Goal: Information Seeking & Learning: Find specific fact

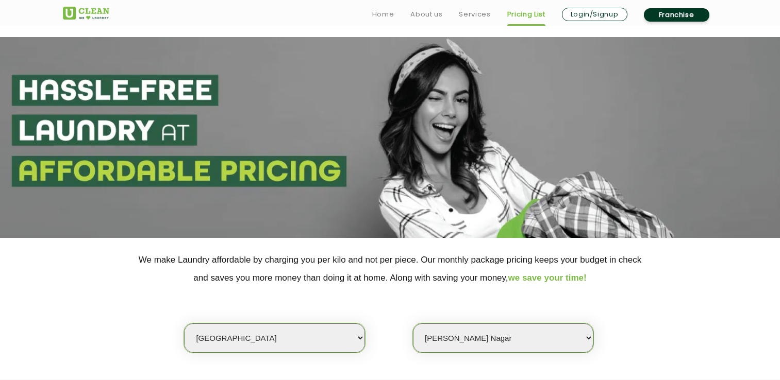
select select "1"
select select "118"
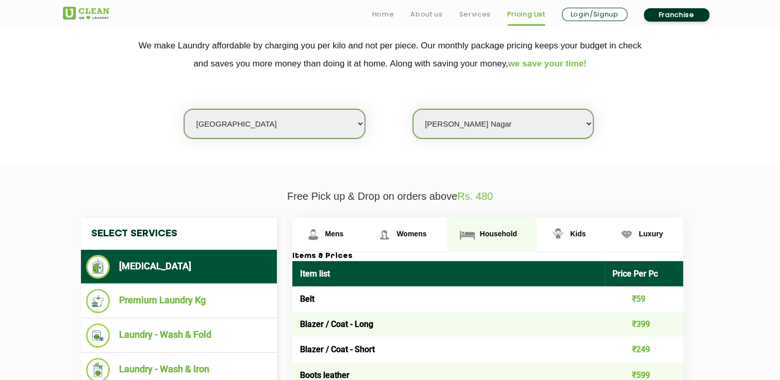
click at [480, 230] on span "Household" at bounding box center [497, 234] width 37 height 8
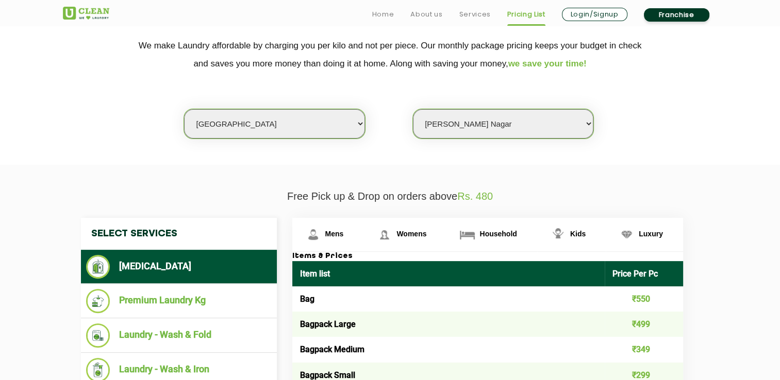
drag, startPoint x: 480, startPoint y: 228, endPoint x: 507, endPoint y: 194, distance: 43.6
click at [507, 194] on p "Free Pick up & Drop on orders above Rs. 480" at bounding box center [390, 197] width 655 height 12
click at [455, 226] on link "Household" at bounding box center [491, 234] width 90 height 33
drag, startPoint x: 455, startPoint y: 226, endPoint x: 511, endPoint y: 220, distance: 57.0
click at [511, 220] on link "Household" at bounding box center [491, 234] width 90 height 33
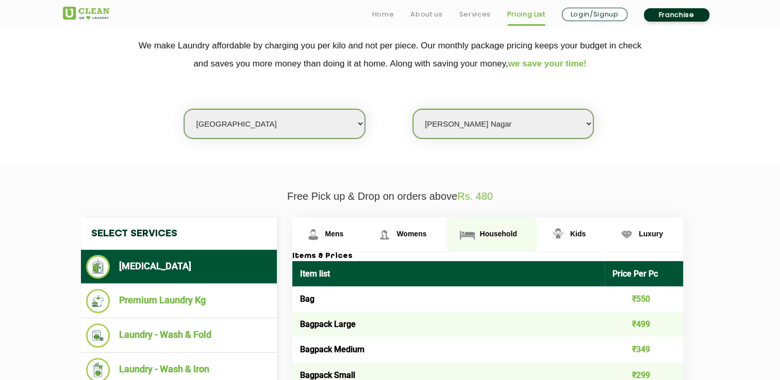
click at [497, 228] on link "Household" at bounding box center [491, 234] width 90 height 33
drag, startPoint x: 448, startPoint y: 210, endPoint x: 524, endPoint y: 227, distance: 77.5
click at [524, 227] on link "Household" at bounding box center [491, 234] width 90 height 33
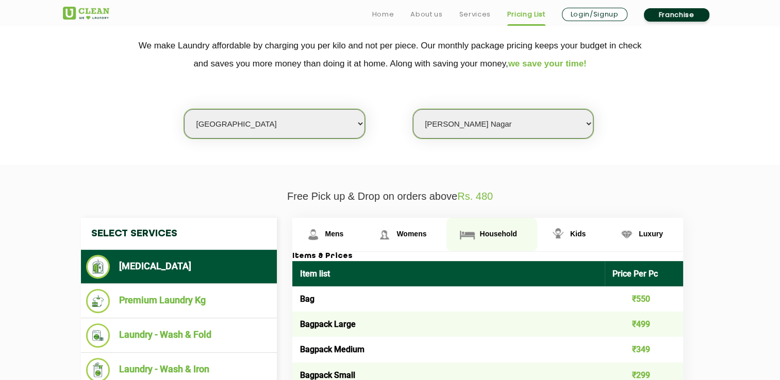
drag, startPoint x: 524, startPoint y: 227, endPoint x: 483, endPoint y: 230, distance: 40.8
click at [483, 230] on link "Household" at bounding box center [491, 234] width 90 height 33
drag, startPoint x: 483, startPoint y: 230, endPoint x: 465, endPoint y: 234, distance: 18.5
click at [465, 234] on img at bounding box center [467, 235] width 18 height 18
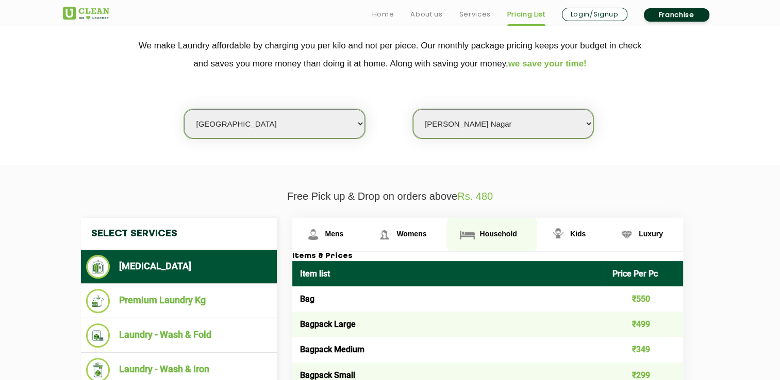
drag, startPoint x: 465, startPoint y: 234, endPoint x: 458, endPoint y: 225, distance: 11.3
click at [458, 225] on link "Household" at bounding box center [491, 234] width 90 height 33
click at [458, 226] on img at bounding box center [467, 235] width 18 height 18
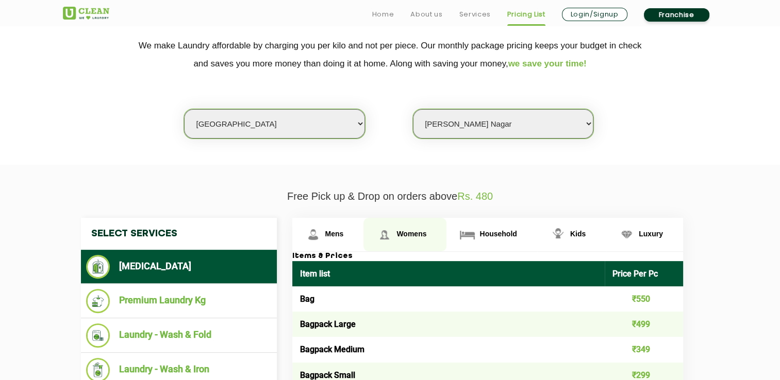
click at [394, 225] on link "Womens" at bounding box center [404, 234] width 83 height 33
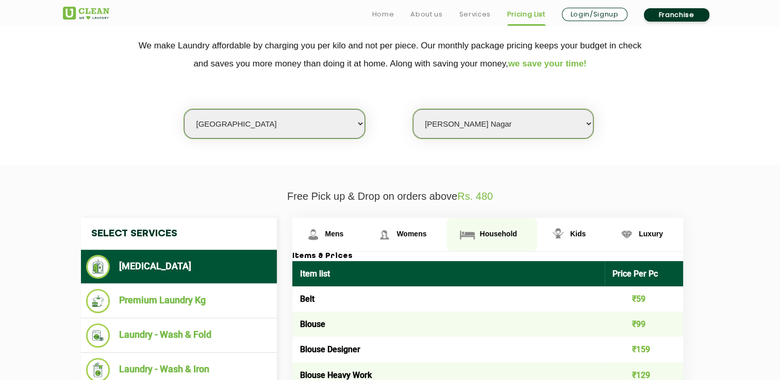
click at [482, 227] on link "Household" at bounding box center [491, 234] width 90 height 33
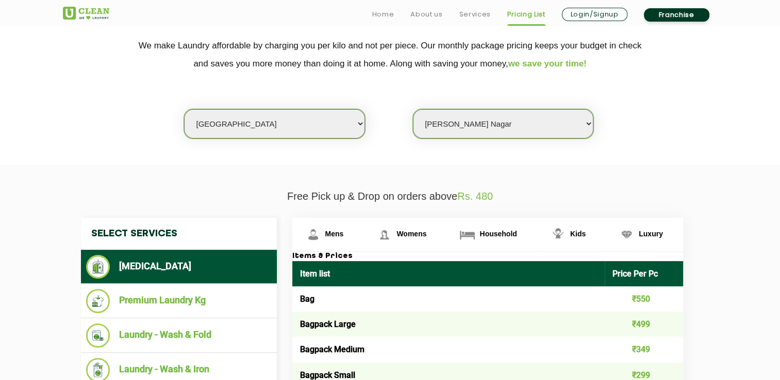
click at [212, 227] on h4 "Select Services" at bounding box center [179, 234] width 196 height 32
click at [484, 231] on span "Household" at bounding box center [497, 234] width 37 height 8
drag, startPoint x: 484, startPoint y: 231, endPoint x: 468, endPoint y: 232, distance: 16.0
click at [468, 232] on img at bounding box center [467, 235] width 18 height 18
click at [468, 227] on img at bounding box center [467, 235] width 18 height 18
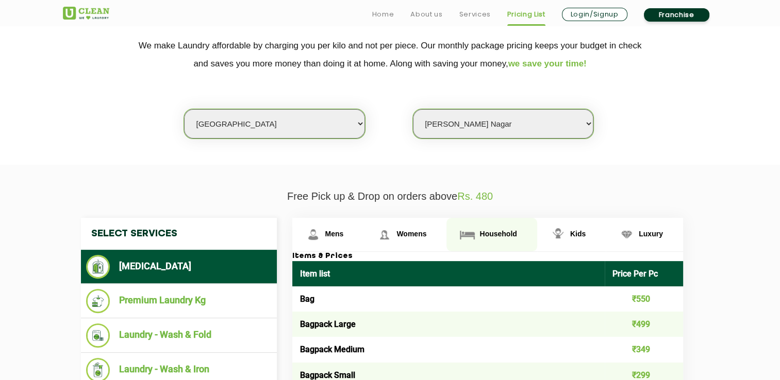
click at [468, 227] on img at bounding box center [467, 235] width 18 height 18
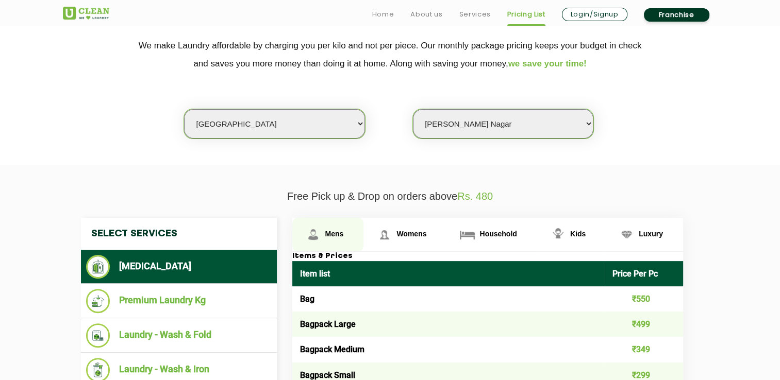
click at [318, 229] on img at bounding box center [313, 235] width 18 height 18
click at [320, 227] on img at bounding box center [313, 235] width 18 height 18
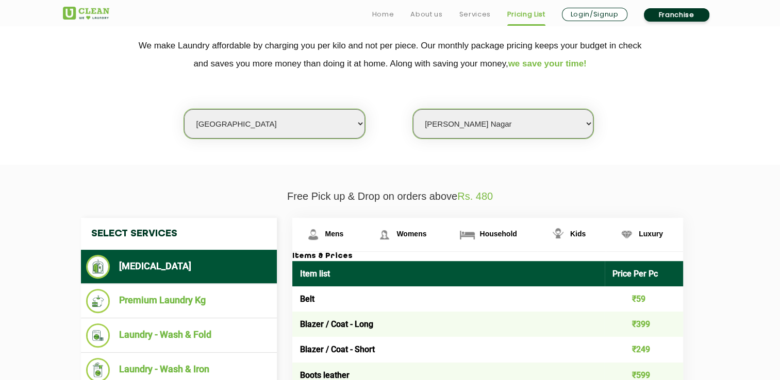
drag, startPoint x: 320, startPoint y: 227, endPoint x: 200, endPoint y: 275, distance: 129.5
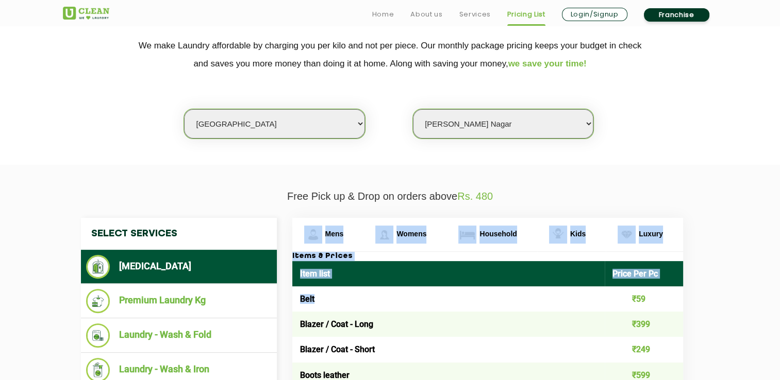
click at [317, 310] on td "Belt" at bounding box center [448, 299] width 313 height 25
drag, startPoint x: 317, startPoint y: 310, endPoint x: 480, endPoint y: 355, distance: 169.5
click at [480, 355] on td "Blazer / Coat - Short" at bounding box center [448, 349] width 313 height 25
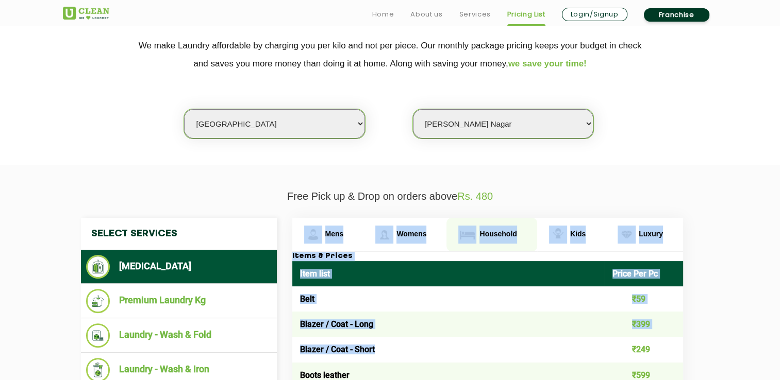
drag, startPoint x: 480, startPoint y: 355, endPoint x: 487, endPoint y: 236, distance: 119.2
click at [487, 236] on span "Household" at bounding box center [497, 234] width 37 height 8
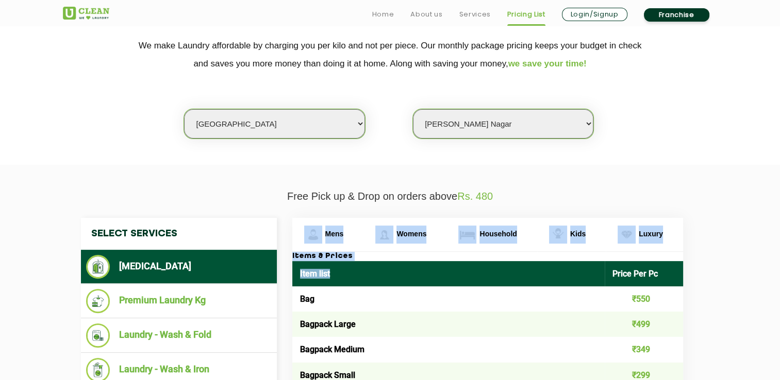
click at [562, 274] on th "Item list" at bounding box center [448, 273] width 313 height 25
click at [316, 273] on th "Item list" at bounding box center [448, 273] width 313 height 25
drag, startPoint x: 316, startPoint y: 273, endPoint x: 295, endPoint y: 283, distance: 23.5
click at [295, 283] on th "Item list" at bounding box center [448, 273] width 313 height 25
click at [646, 238] on link "Luxury" at bounding box center [644, 234] width 77 height 33
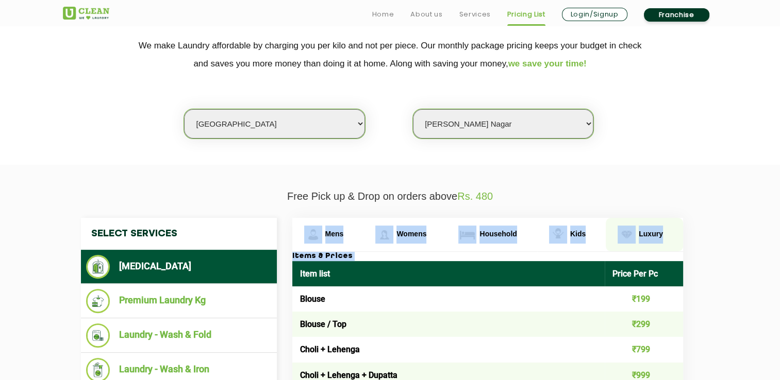
click at [646, 238] on link "Luxury" at bounding box center [644, 234] width 77 height 33
click at [629, 234] on img at bounding box center [626, 235] width 18 height 18
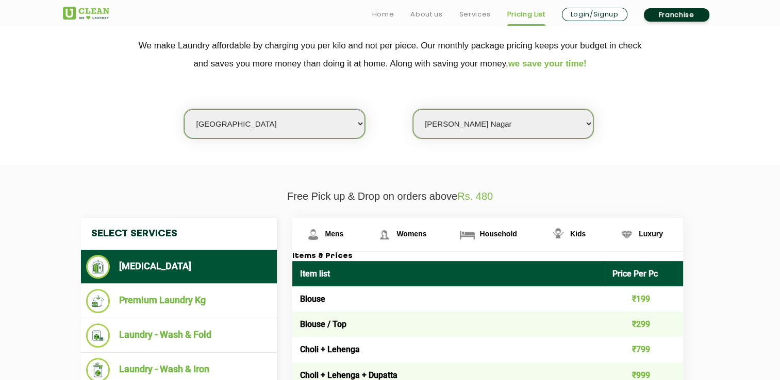
click at [513, 231] on span "Household" at bounding box center [497, 234] width 37 height 8
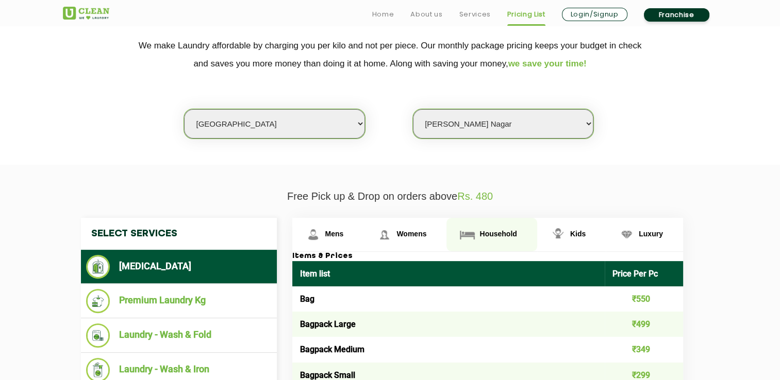
click at [513, 231] on span "Household" at bounding box center [497, 234] width 37 height 8
drag, startPoint x: 513, startPoint y: 231, endPoint x: 657, endPoint y: 26, distance: 250.2
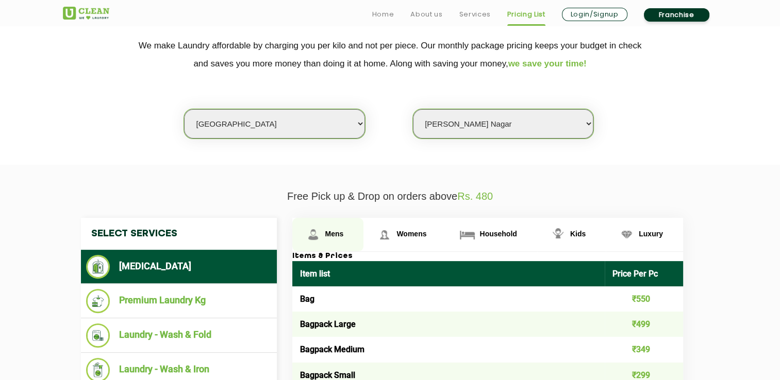
click at [313, 229] on img at bounding box center [313, 235] width 18 height 18
click at [306, 222] on link "Mens" at bounding box center [328, 234] width 72 height 33
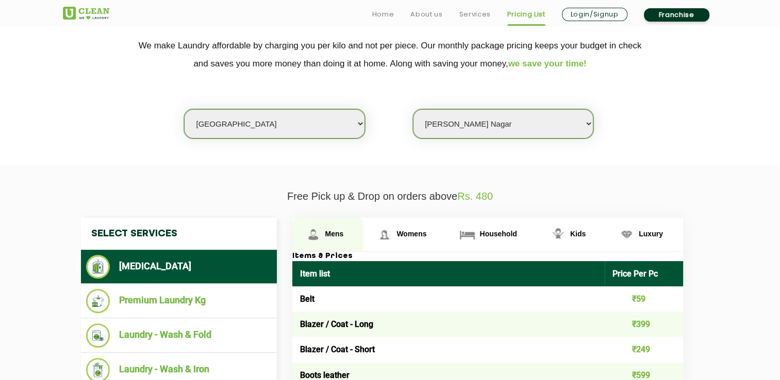
click at [342, 232] on span "Mens" at bounding box center [334, 234] width 19 height 8
drag, startPoint x: 342, startPoint y: 232, endPoint x: 307, endPoint y: 231, distance: 35.1
click at [307, 231] on img at bounding box center [313, 235] width 18 height 18
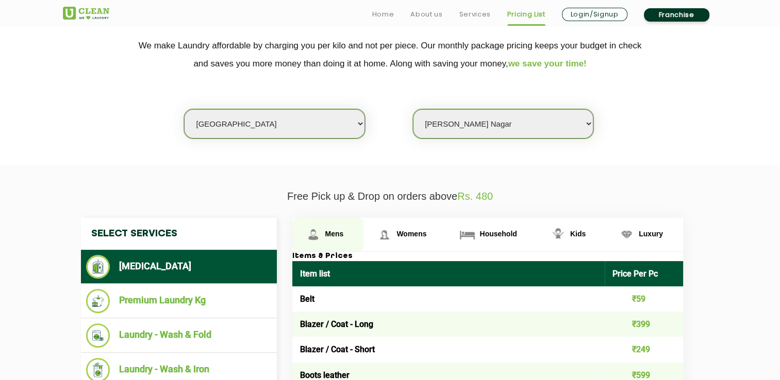
click at [307, 230] on img at bounding box center [313, 235] width 18 height 18
drag, startPoint x: 307, startPoint y: 230, endPoint x: 297, endPoint y: 229, distance: 10.3
click at [297, 229] on link "Mens" at bounding box center [328, 234] width 72 height 33
click at [328, 227] on link "Mens" at bounding box center [328, 234] width 72 height 33
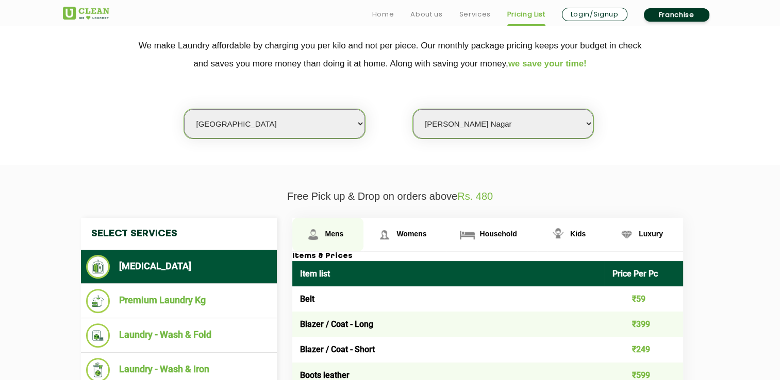
click at [340, 233] on span "Mens" at bounding box center [334, 234] width 19 height 8
click at [306, 222] on link "Mens" at bounding box center [328, 234] width 72 height 33
click at [301, 219] on link "Mens" at bounding box center [328, 234] width 72 height 33
drag, startPoint x: 301, startPoint y: 219, endPoint x: 278, endPoint y: 238, distance: 29.6
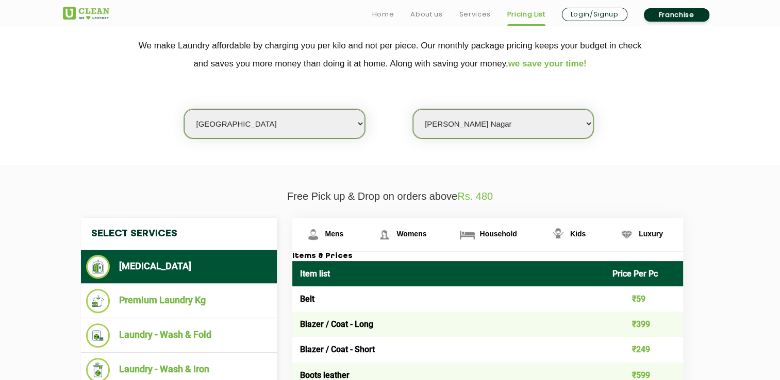
click at [278, 238] on div "Select Services [MEDICAL_DATA] Premium Laundry Kg Laundry - Wash & Fold Laundry…" at bounding box center [178, 320] width 211 height 204
click at [322, 224] on link "Mens" at bounding box center [328, 234] width 72 height 33
click at [322, 222] on link "Mens" at bounding box center [328, 234] width 72 height 33
click at [325, 232] on span "Mens" at bounding box center [334, 234] width 19 height 8
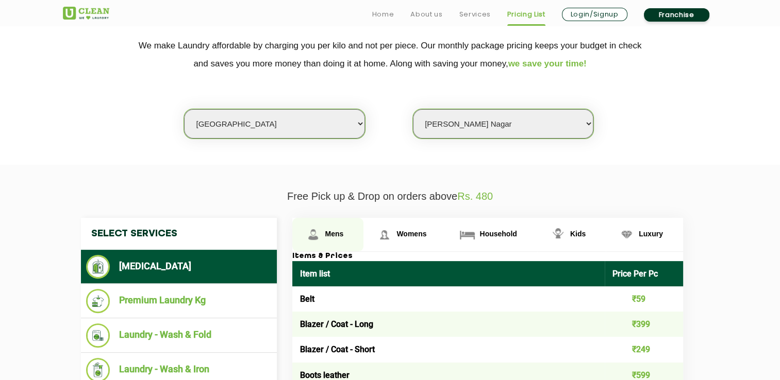
click at [325, 232] on span "Mens" at bounding box center [334, 234] width 19 height 8
click at [345, 229] on link "Mens" at bounding box center [328, 234] width 72 height 33
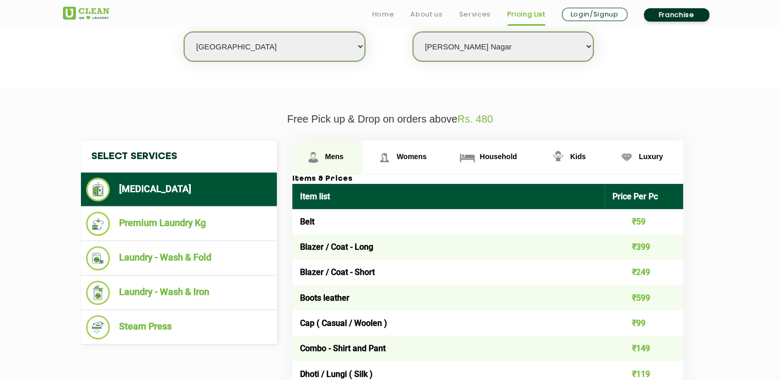
click at [350, 154] on link "Mens" at bounding box center [328, 157] width 72 height 33
click at [303, 145] on link "Mens" at bounding box center [328, 157] width 72 height 33
click at [324, 150] on link "Mens" at bounding box center [328, 157] width 72 height 33
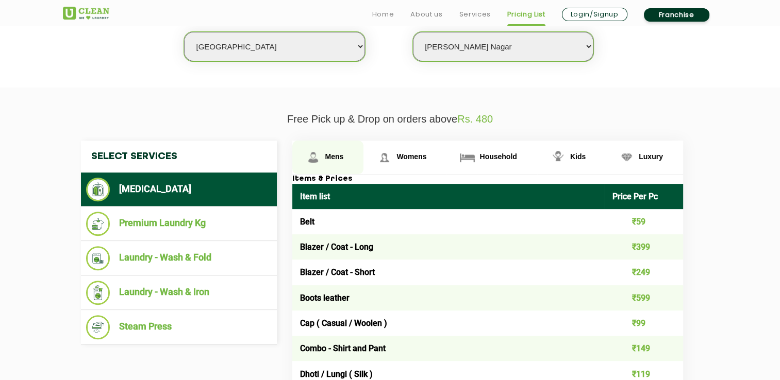
click at [316, 150] on img at bounding box center [313, 157] width 18 height 18
click at [316, 151] on img at bounding box center [313, 157] width 18 height 18
click at [299, 145] on link "Mens" at bounding box center [328, 157] width 72 height 33
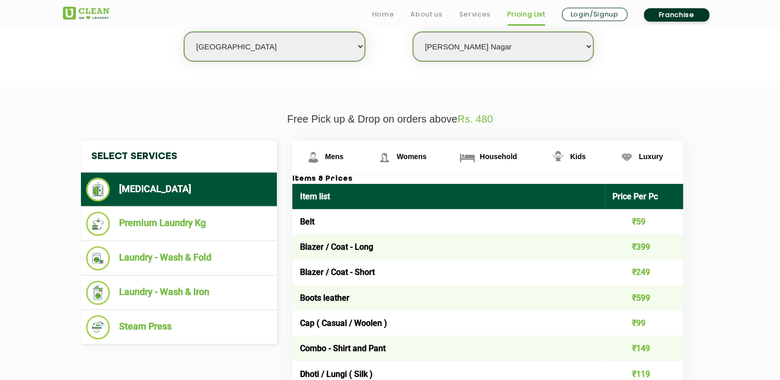
drag, startPoint x: 299, startPoint y: 145, endPoint x: 464, endPoint y: 195, distance: 172.7
click at [464, 195] on th "Item list" at bounding box center [448, 196] width 313 height 25
click at [338, 153] on span "Mens" at bounding box center [334, 157] width 19 height 8
drag, startPoint x: 338, startPoint y: 152, endPoint x: 343, endPoint y: 106, distance: 46.2
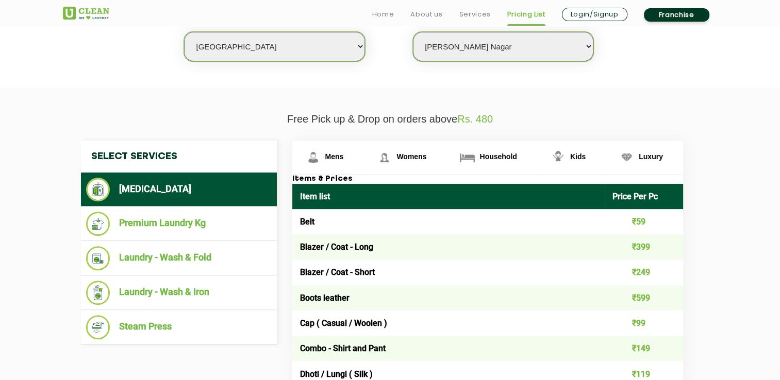
click at [320, 152] on img at bounding box center [313, 157] width 18 height 18
drag, startPoint x: 320, startPoint y: 152, endPoint x: 313, endPoint y: 204, distance: 52.9
drag, startPoint x: 313, startPoint y: 204, endPoint x: 136, endPoint y: 36, distance: 244.6
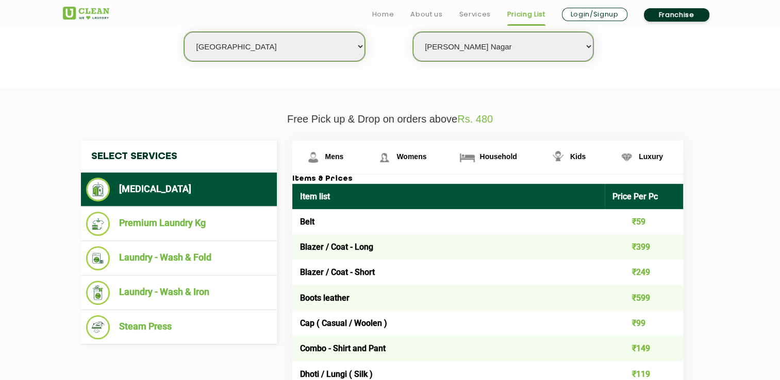
click at [136, 36] on div "Select city [GEOGRAPHIC_DATA] [GEOGRAPHIC_DATA] [GEOGRAPHIC_DATA] [GEOGRAPHIC_D…" at bounding box center [390, 28] width 670 height 66
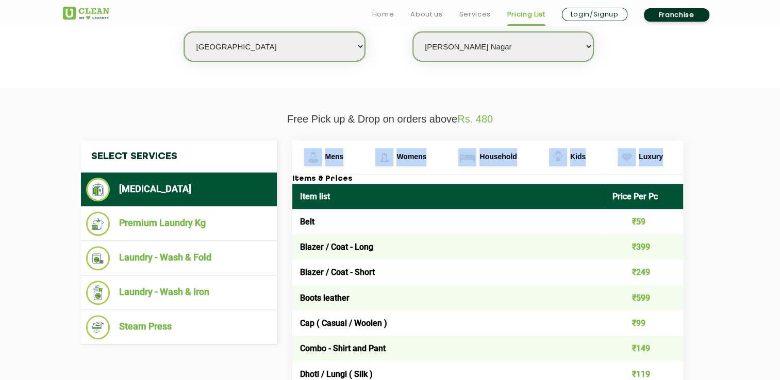
drag, startPoint x: 304, startPoint y: 137, endPoint x: 330, endPoint y: 156, distance: 32.8
click at [356, 150] on link "Mens" at bounding box center [328, 157] width 72 height 33
click at [322, 162] on link "Mens" at bounding box center [328, 157] width 72 height 33
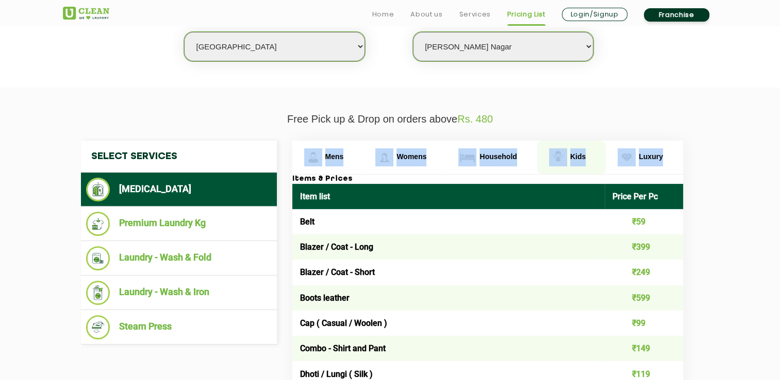
click at [559, 152] on img at bounding box center [558, 157] width 18 height 18
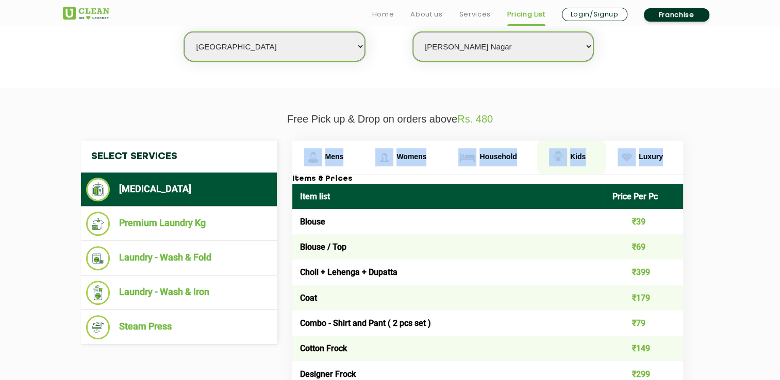
click at [559, 152] on img at bounding box center [558, 157] width 18 height 18
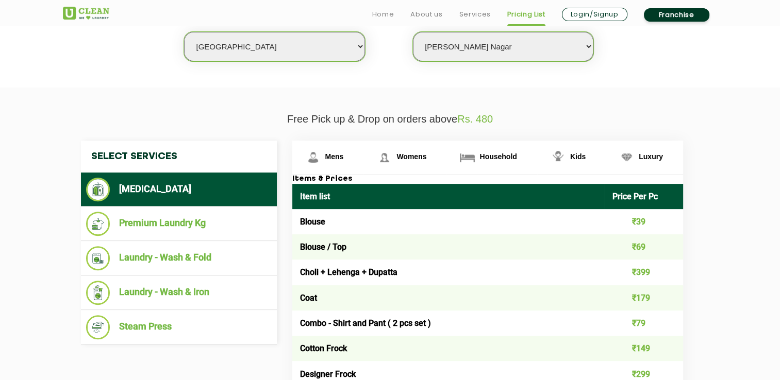
click at [549, 291] on td "Coat" at bounding box center [448, 298] width 313 height 25
click at [566, 148] on img at bounding box center [558, 157] width 18 height 18
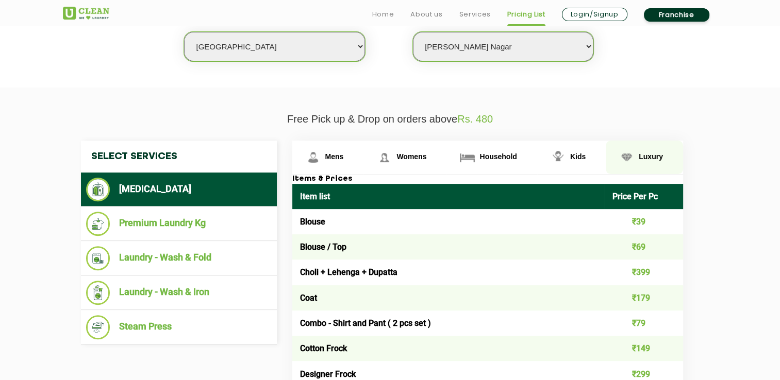
click at [653, 159] on span "Luxury" at bounding box center [651, 157] width 24 height 8
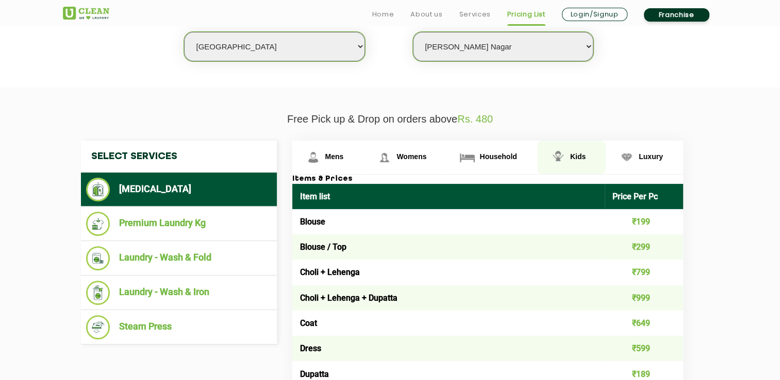
click at [582, 157] on span "Kids" at bounding box center [577, 157] width 15 height 8
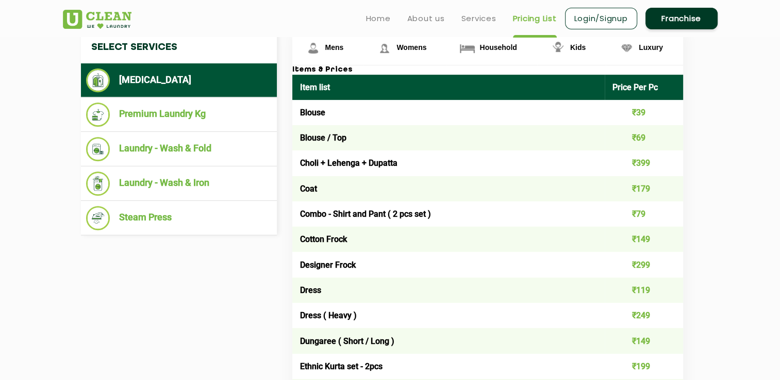
scroll to position [399, 0]
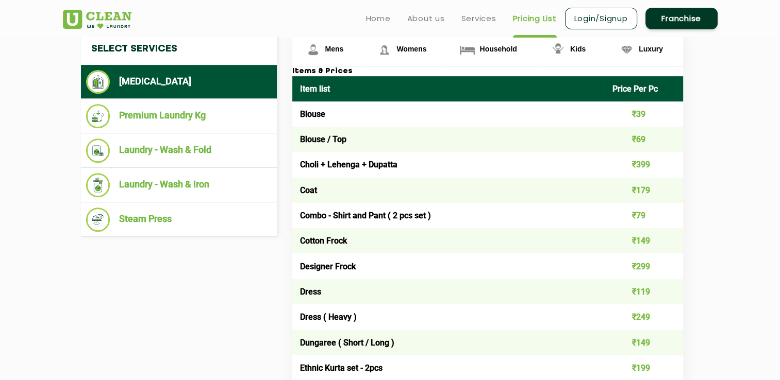
click at [296, 73] on h3 "Items & Prices" at bounding box center [487, 71] width 391 height 9
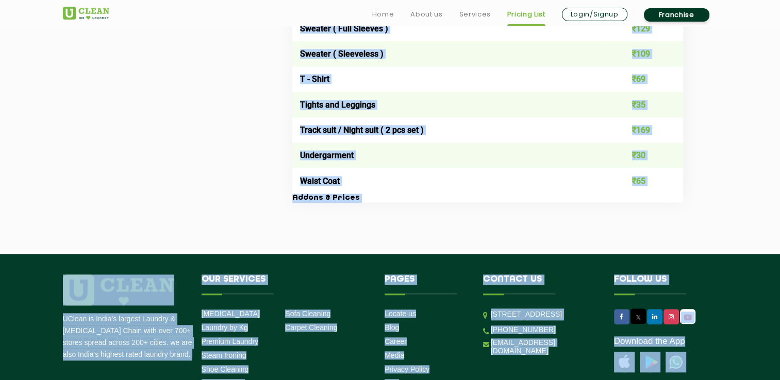
scroll to position [1168, 0]
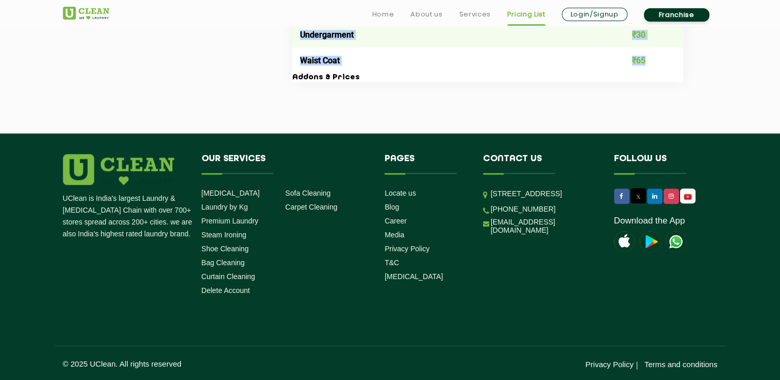
drag, startPoint x: 296, startPoint y: 73, endPoint x: 665, endPoint y: 64, distance: 368.6
copy div "Items & Prices Item list Price Per Pc Blouse ₹39 Blouse / Top ₹69 Choli + Lehen…"
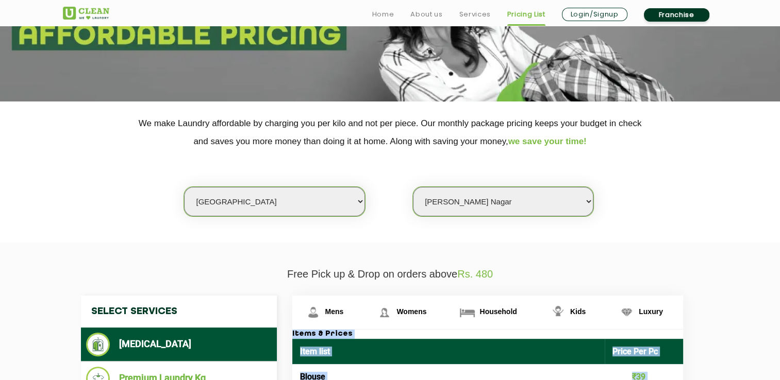
scroll to position [157, 0]
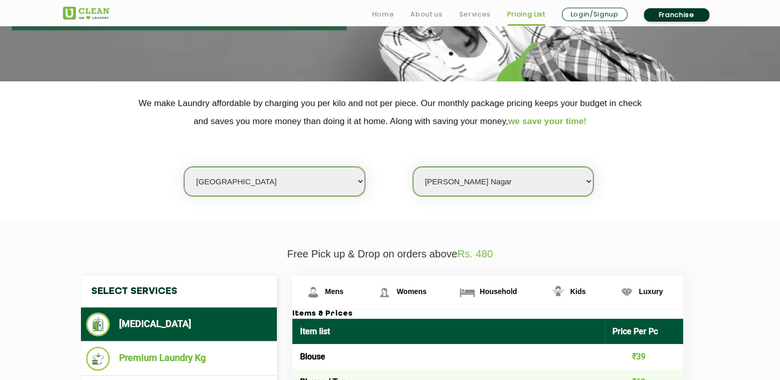
click at [647, 290] on span "Luxury" at bounding box center [651, 292] width 24 height 8
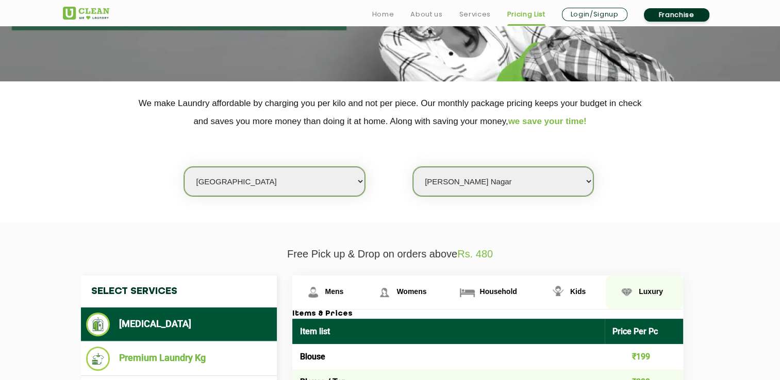
click at [647, 290] on span "Luxury" at bounding box center [651, 292] width 24 height 8
drag, startPoint x: 647, startPoint y: 290, endPoint x: 646, endPoint y: 275, distance: 14.5
click at [646, 276] on link "Luxury" at bounding box center [644, 292] width 77 height 33
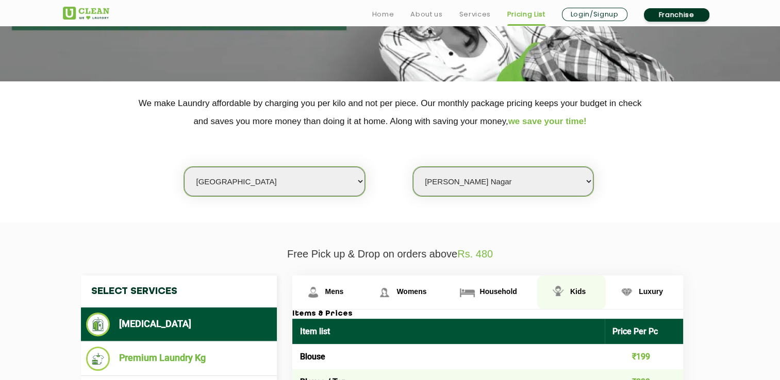
click at [575, 291] on span "Kids" at bounding box center [577, 292] width 15 height 8
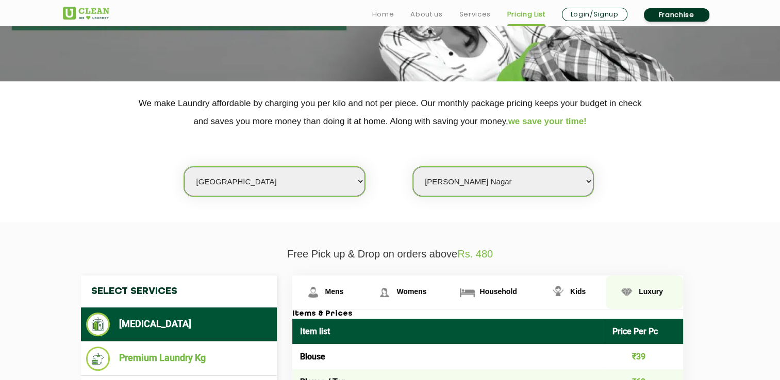
click at [658, 288] on span "Luxury" at bounding box center [651, 292] width 24 height 8
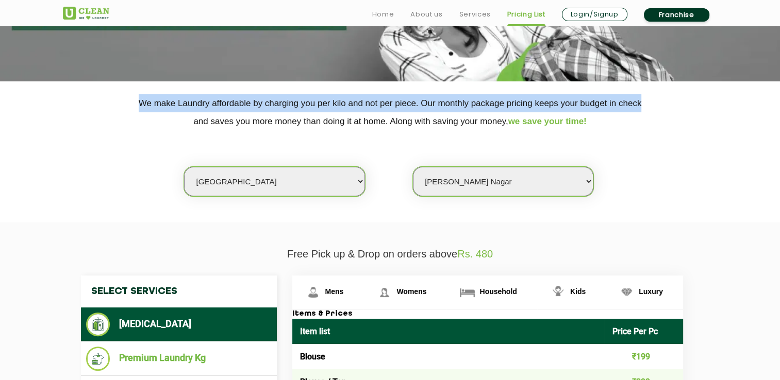
drag, startPoint x: 779, startPoint y: 83, endPoint x: 785, endPoint y: 76, distance: 9.5
click at [779, 76] on html "Home About us Services Pricing List Login/Signup Franchise Home About us Franch…" at bounding box center [390, 33] width 780 height 380
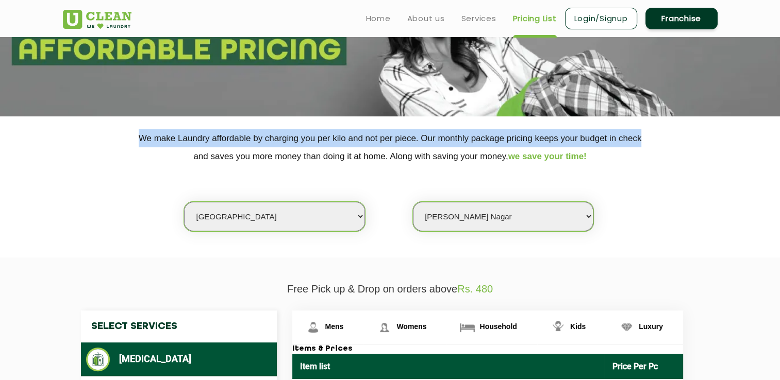
scroll to position [0, 0]
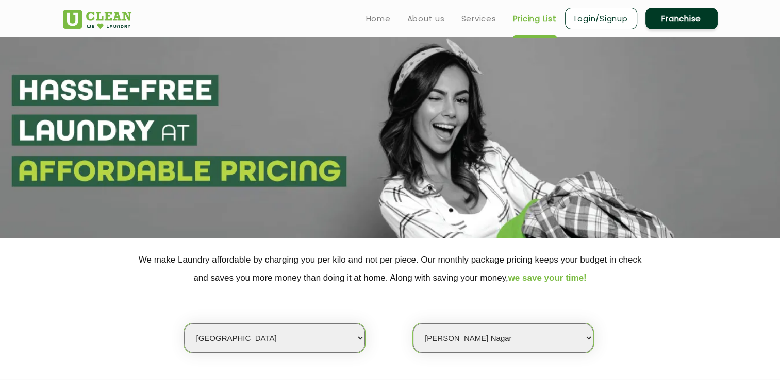
click at [547, 77] on section at bounding box center [390, 137] width 780 height 201
